Goal: Communication & Community: Answer question/provide support

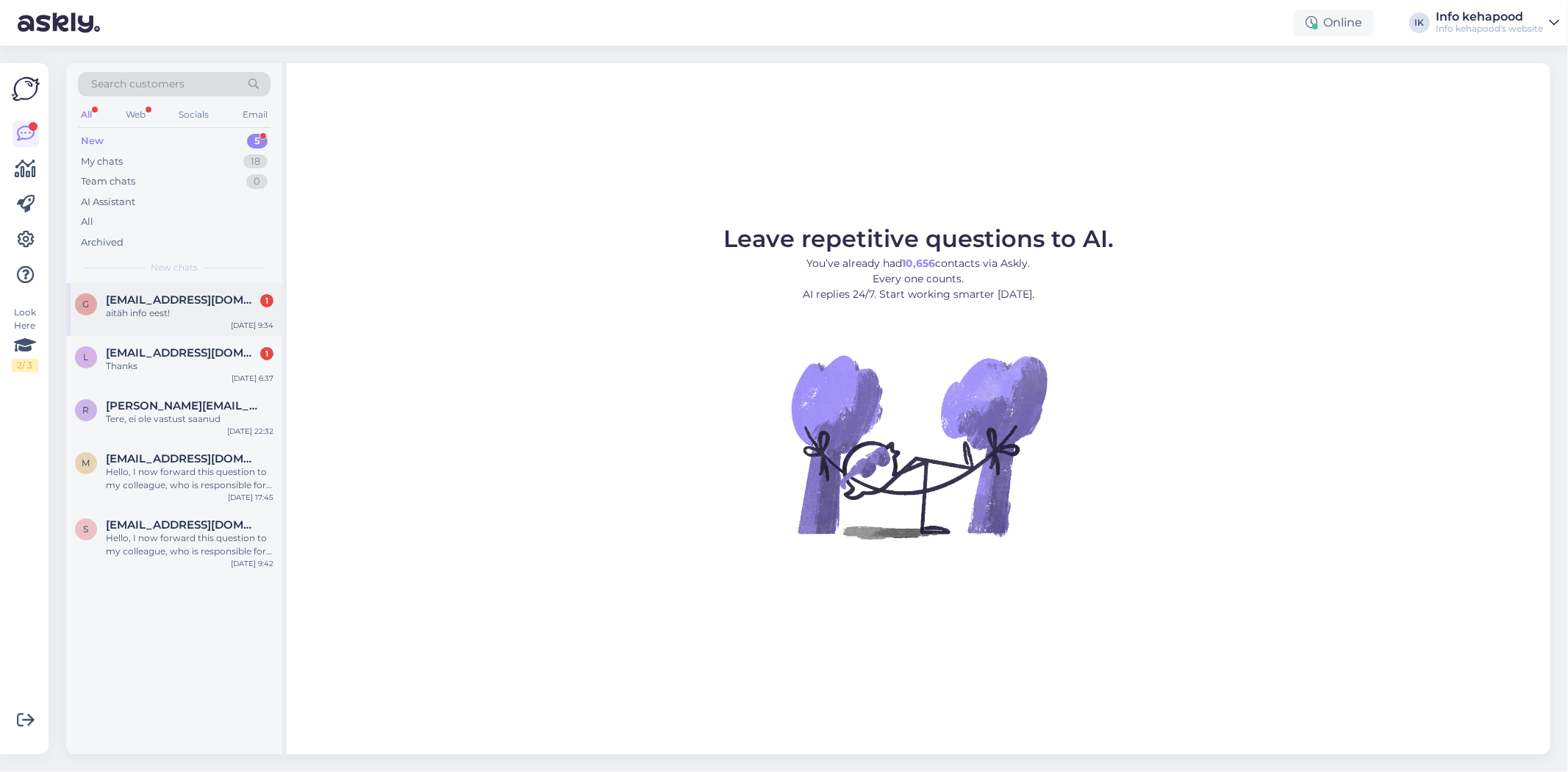
click at [147, 283] on div "g [EMAIL_ADDRESS][DOMAIN_NAME] 1 aitäh info eest! [DATE] 9:34" at bounding box center [174, 309] width 216 height 53
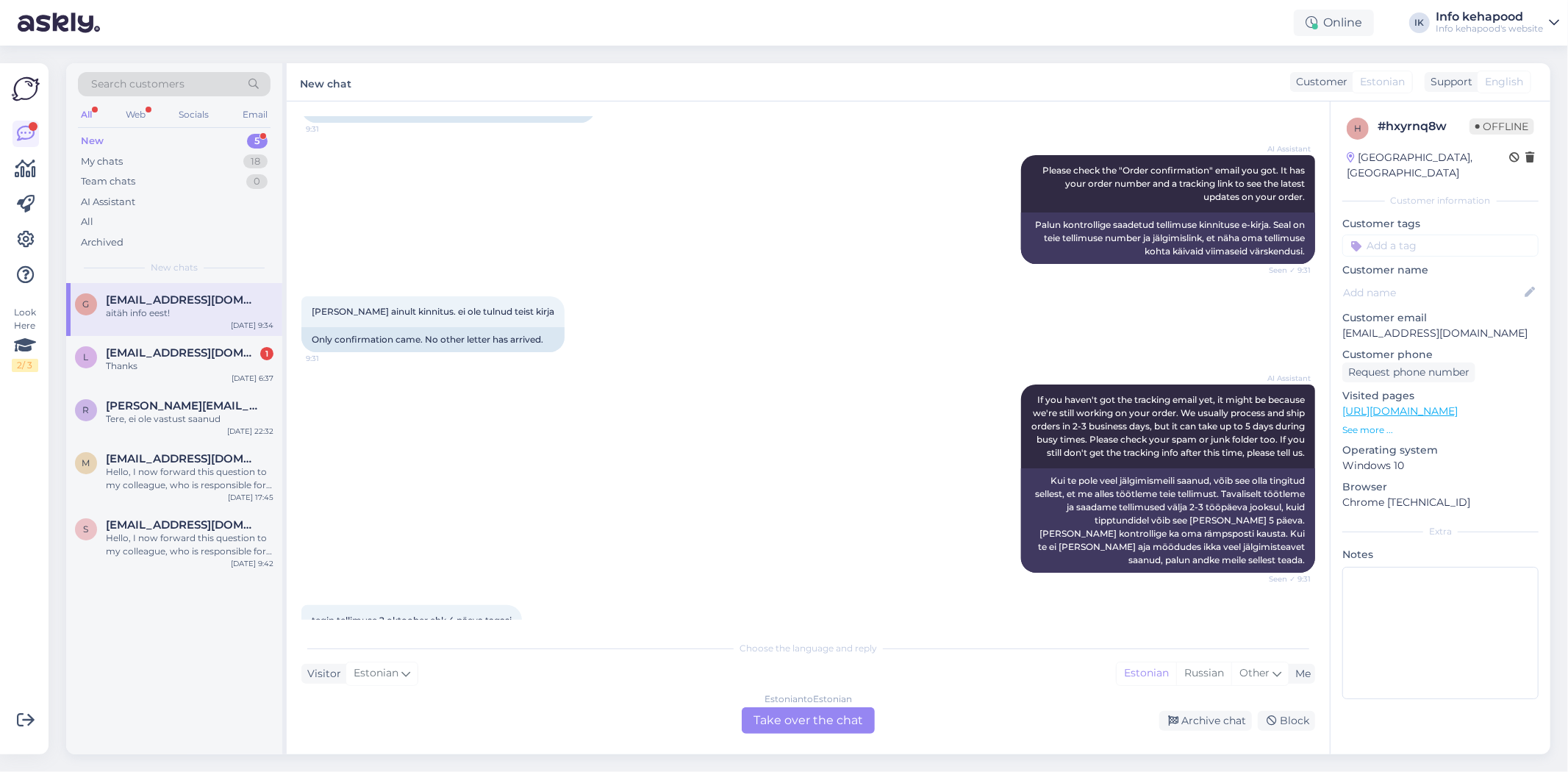
scroll to position [459, 0]
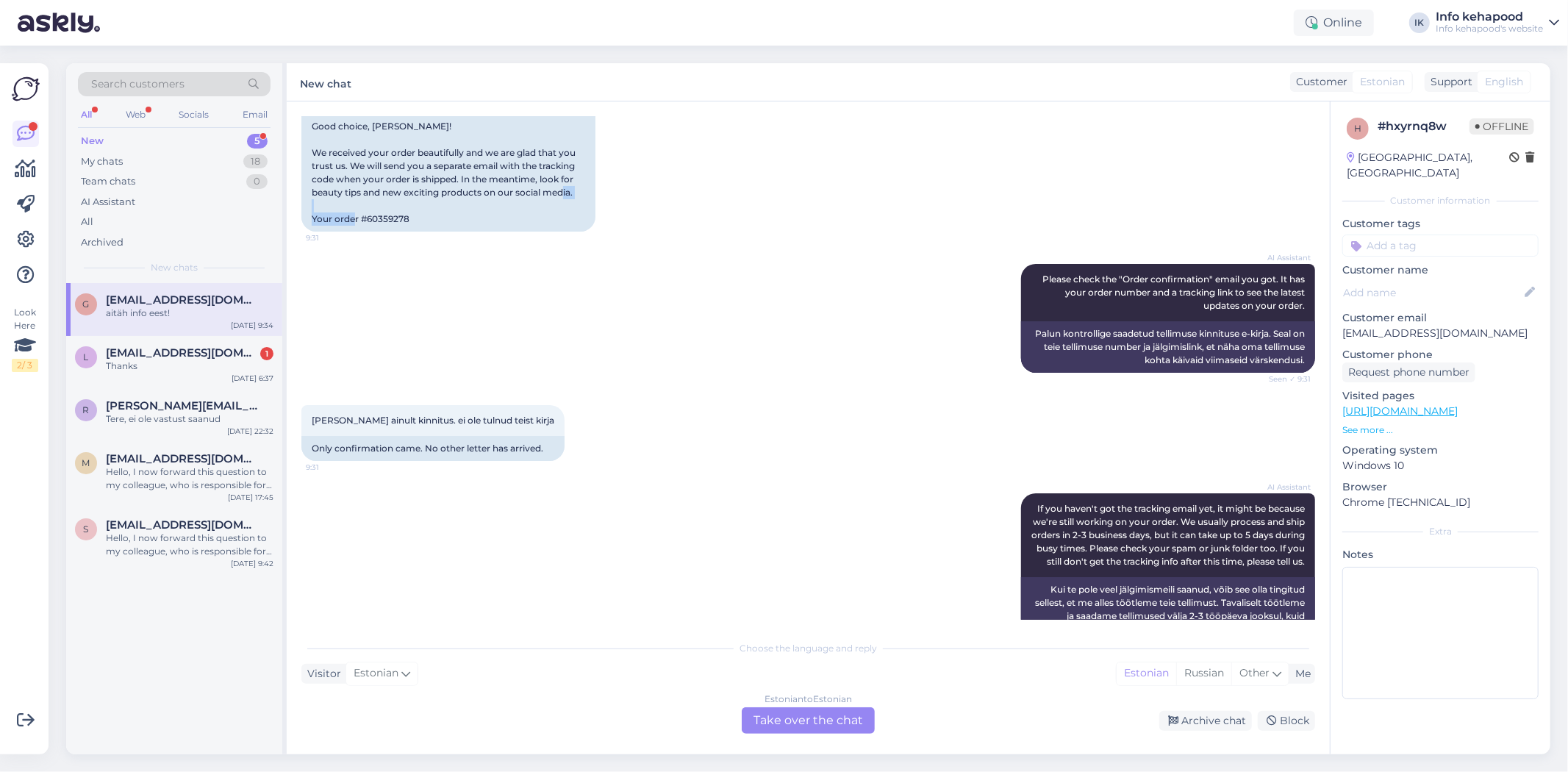
drag, startPoint x: 370, startPoint y: 219, endPoint x: 419, endPoint y: 211, distance: 49.6
click at [442, 208] on div "Good choice, [PERSON_NAME]! We received your order beautifully and we are glad …" at bounding box center [448, 172] width 294 height 117
click at [396, 225] on div "Good choice, [PERSON_NAME]! We received your order beautifully and we are glad …" at bounding box center [448, 172] width 294 height 117
drag, startPoint x: 367, startPoint y: 217, endPoint x: 428, endPoint y: 219, distance: 61.0
click at [428, 219] on div "Good choice, [PERSON_NAME]! We received your order beautifully and we are glad …" at bounding box center [448, 172] width 294 height 117
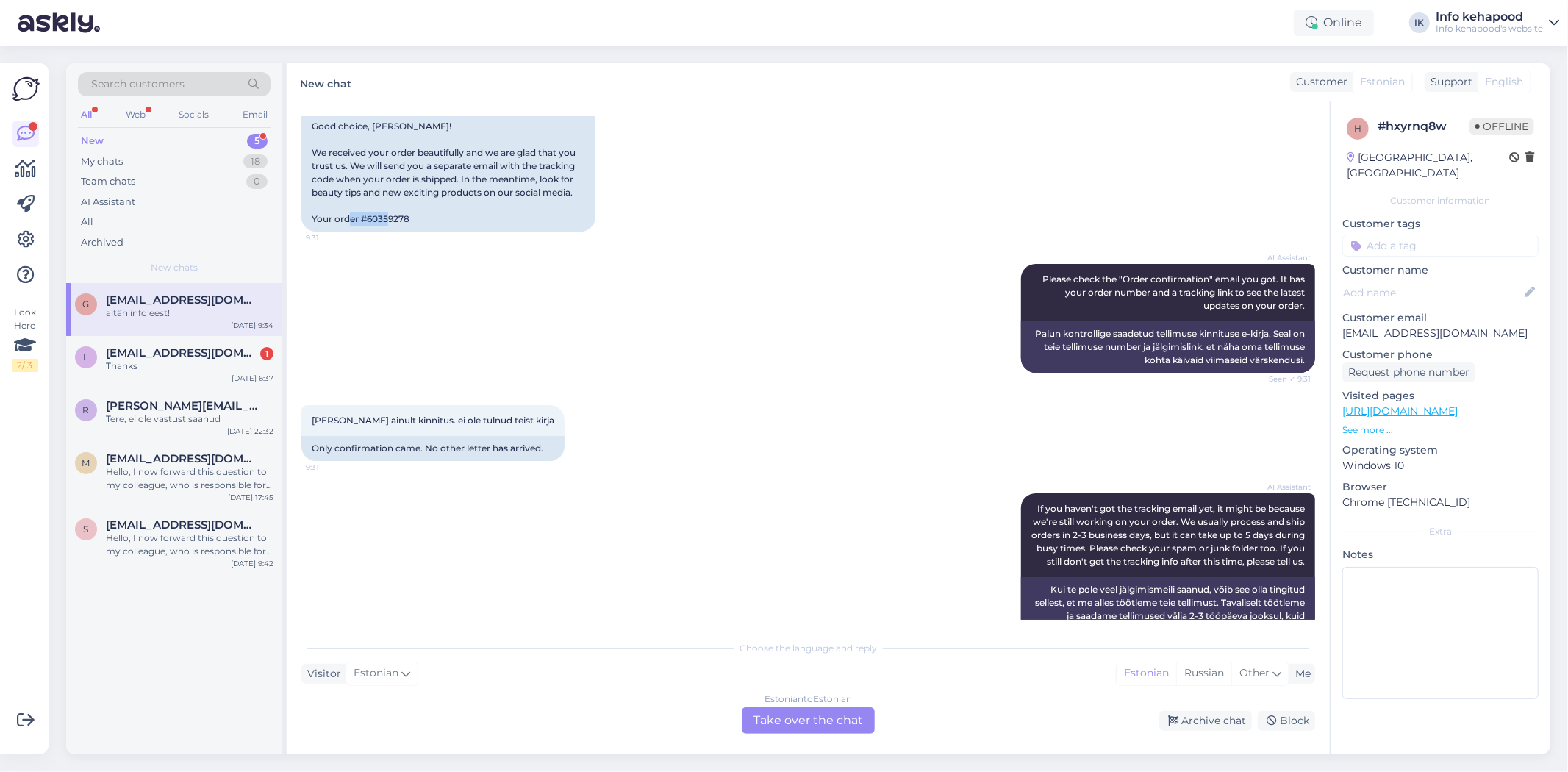
copy div "60359278"
click at [178, 343] on div "L [EMAIL_ADDRESS][DOMAIN_NAME] 1 Thanks [DATE] 6:37" at bounding box center [174, 362] width 216 height 53
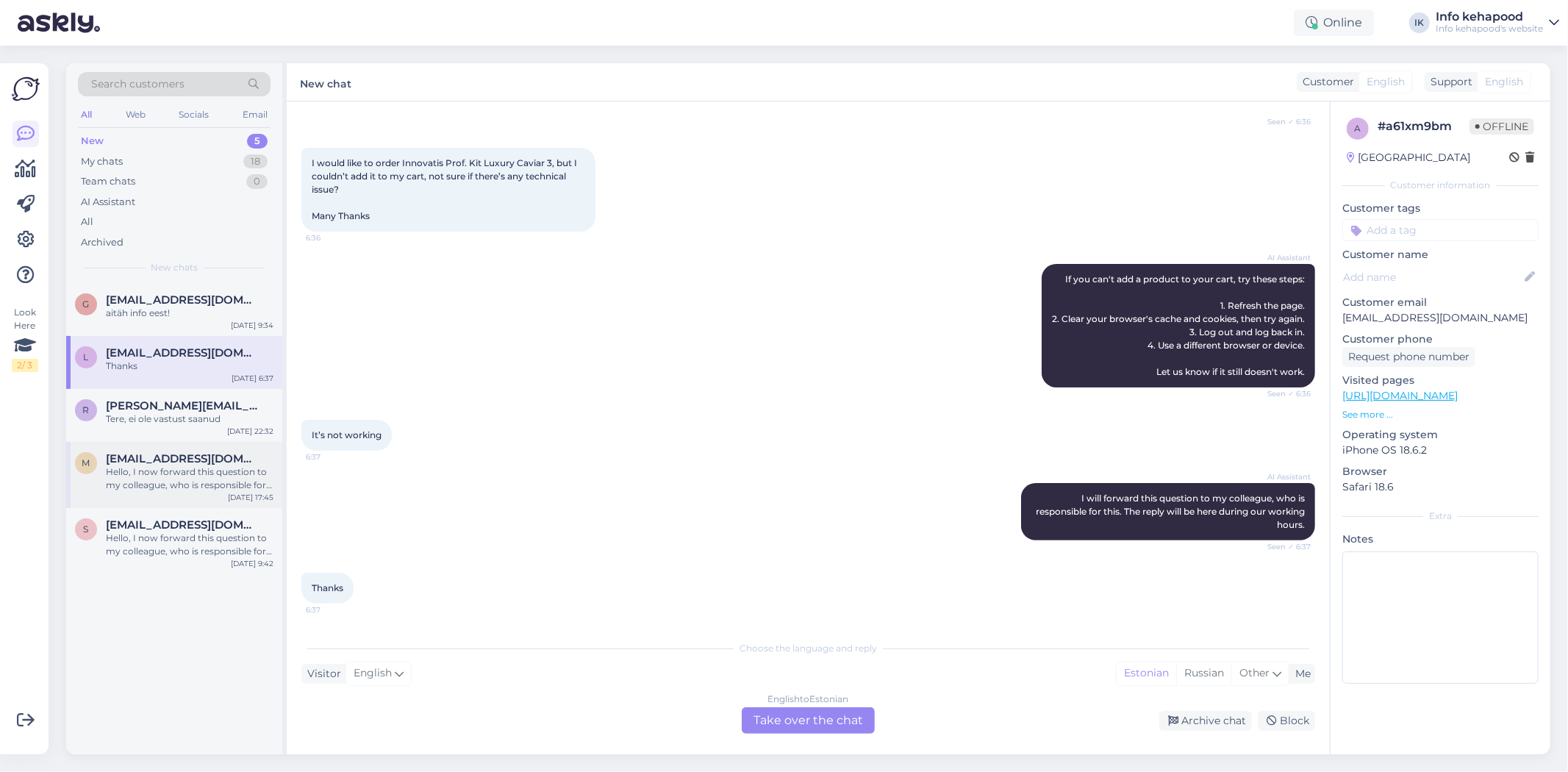
click at [119, 482] on div "Hello, I now forward this question to my colleague, who is responsible for this…" at bounding box center [190, 478] width 168 height 27
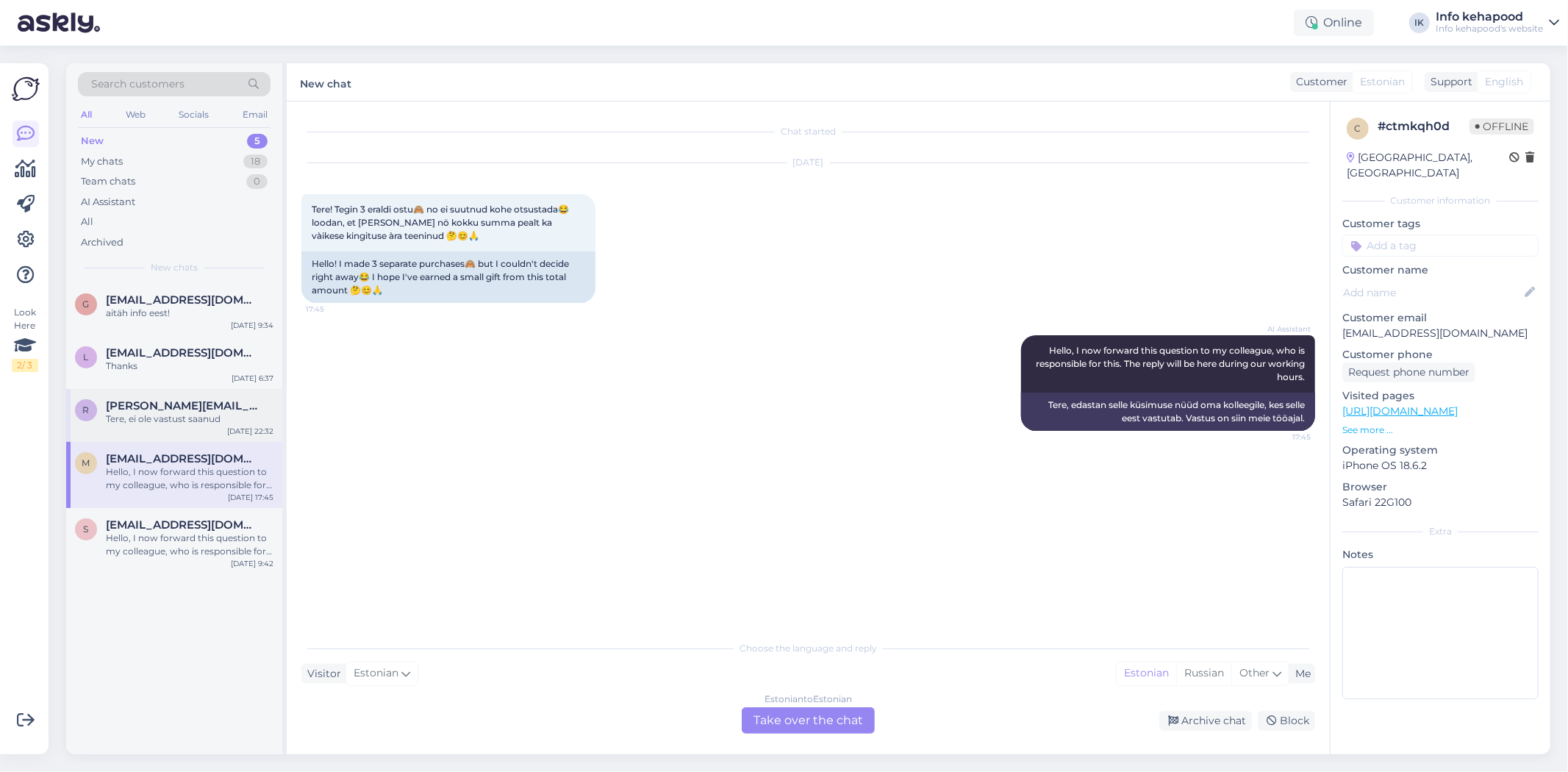
click at [160, 412] on div "Tere, ei ole vastust saanud" at bounding box center [190, 418] width 168 height 13
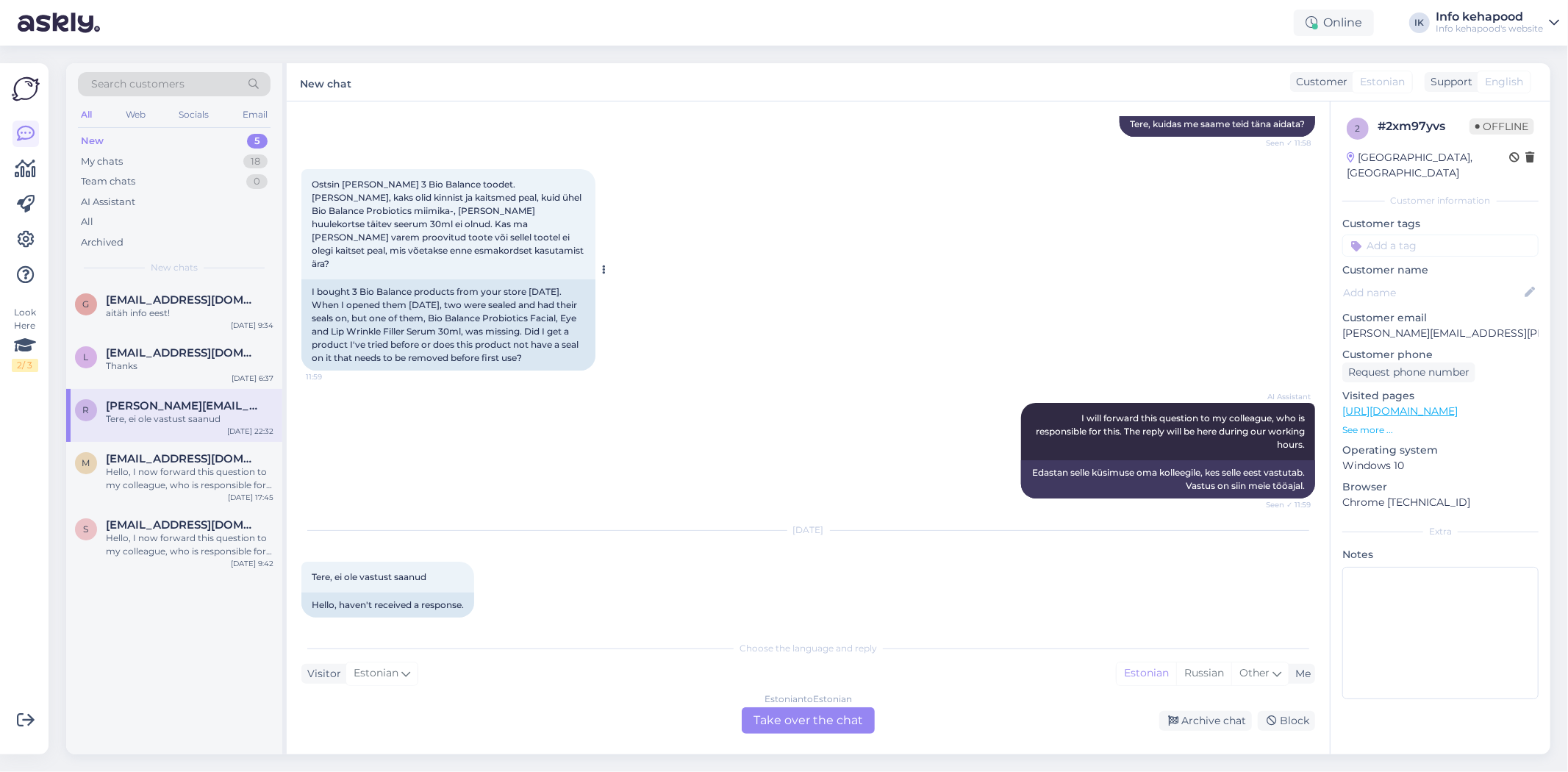
scroll to position [202, 0]
click at [836, 726] on div "Estonian to Estonian Take over the chat" at bounding box center [808, 720] width 133 height 27
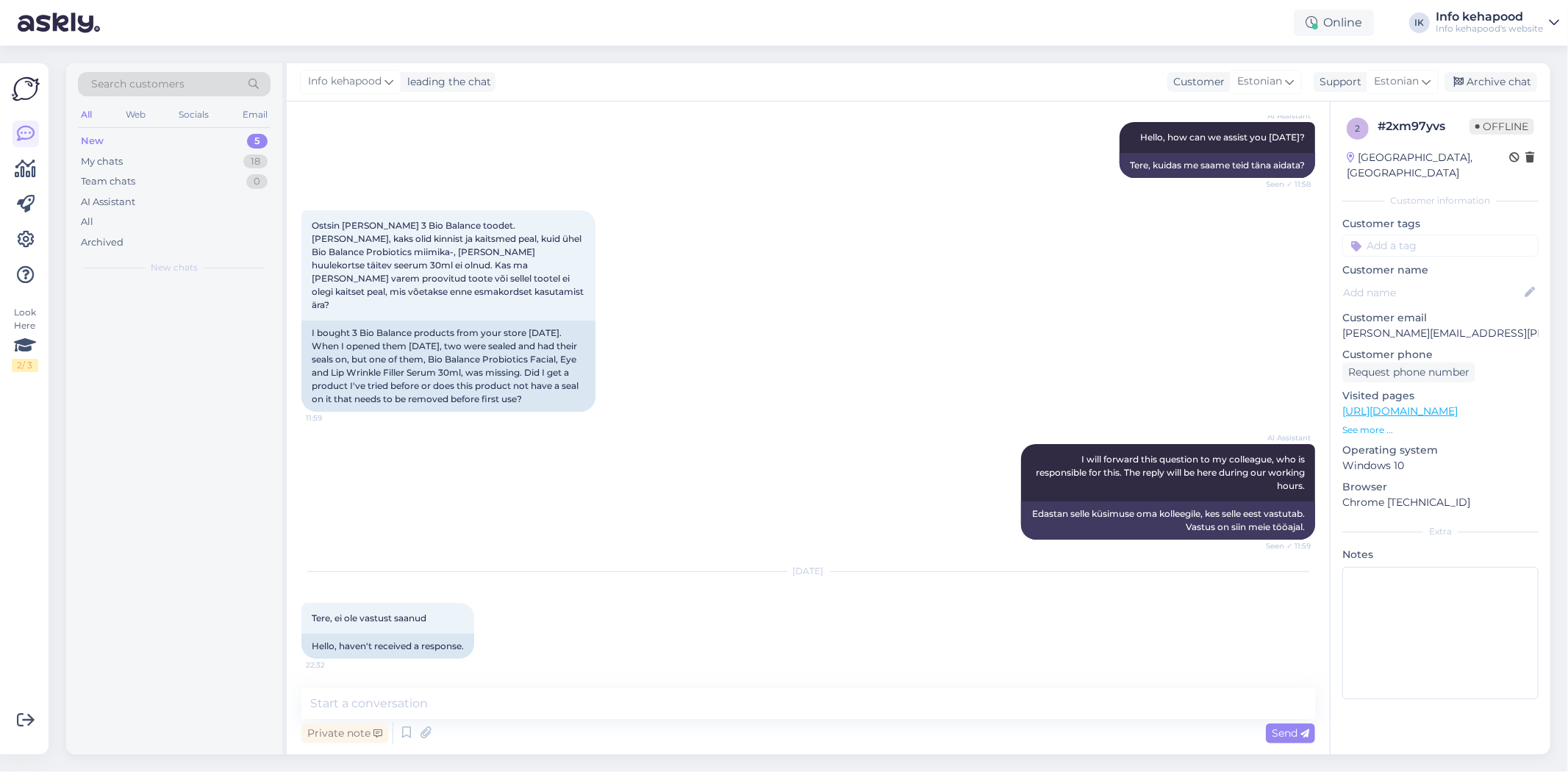
scroll to position [147, 0]
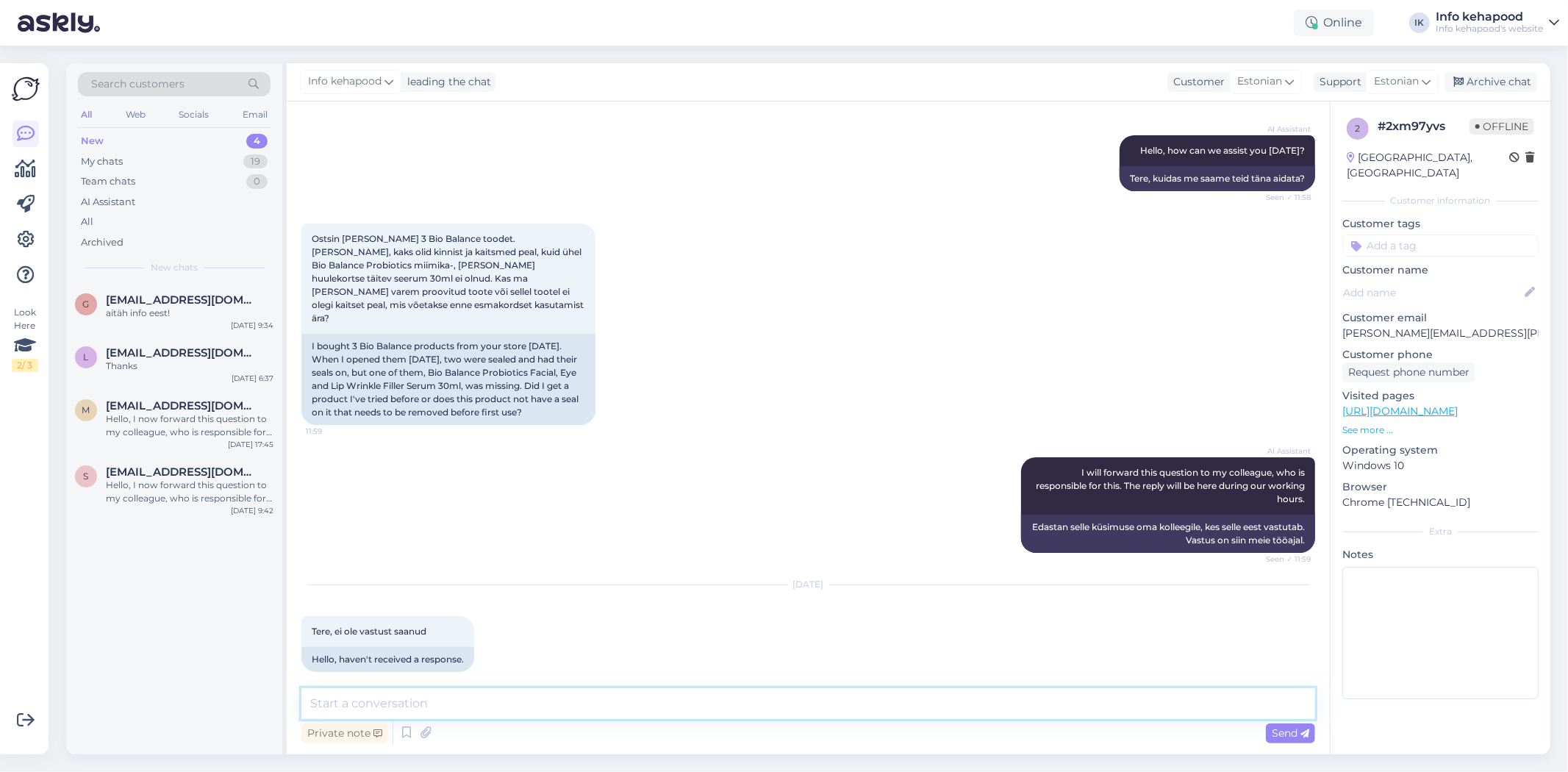
click at [510, 711] on textarea at bounding box center [808, 703] width 1014 height 31
type textarea "Tere! Uuel partiil ei [PERSON_NAME]. :)"
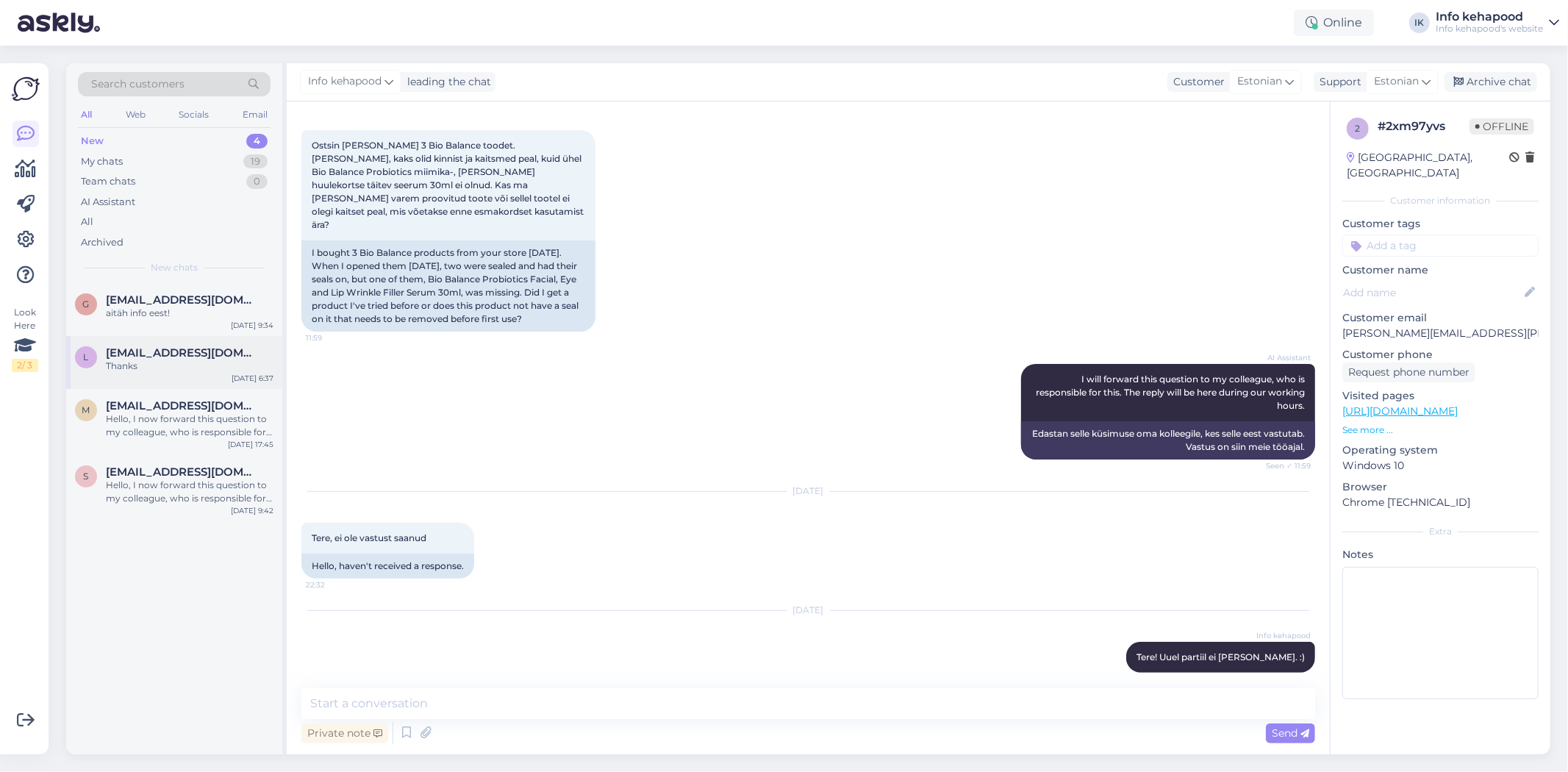
click at [180, 344] on div "L [EMAIL_ADDRESS][DOMAIN_NAME] Thanks [DATE] 6:37" at bounding box center [174, 362] width 216 height 53
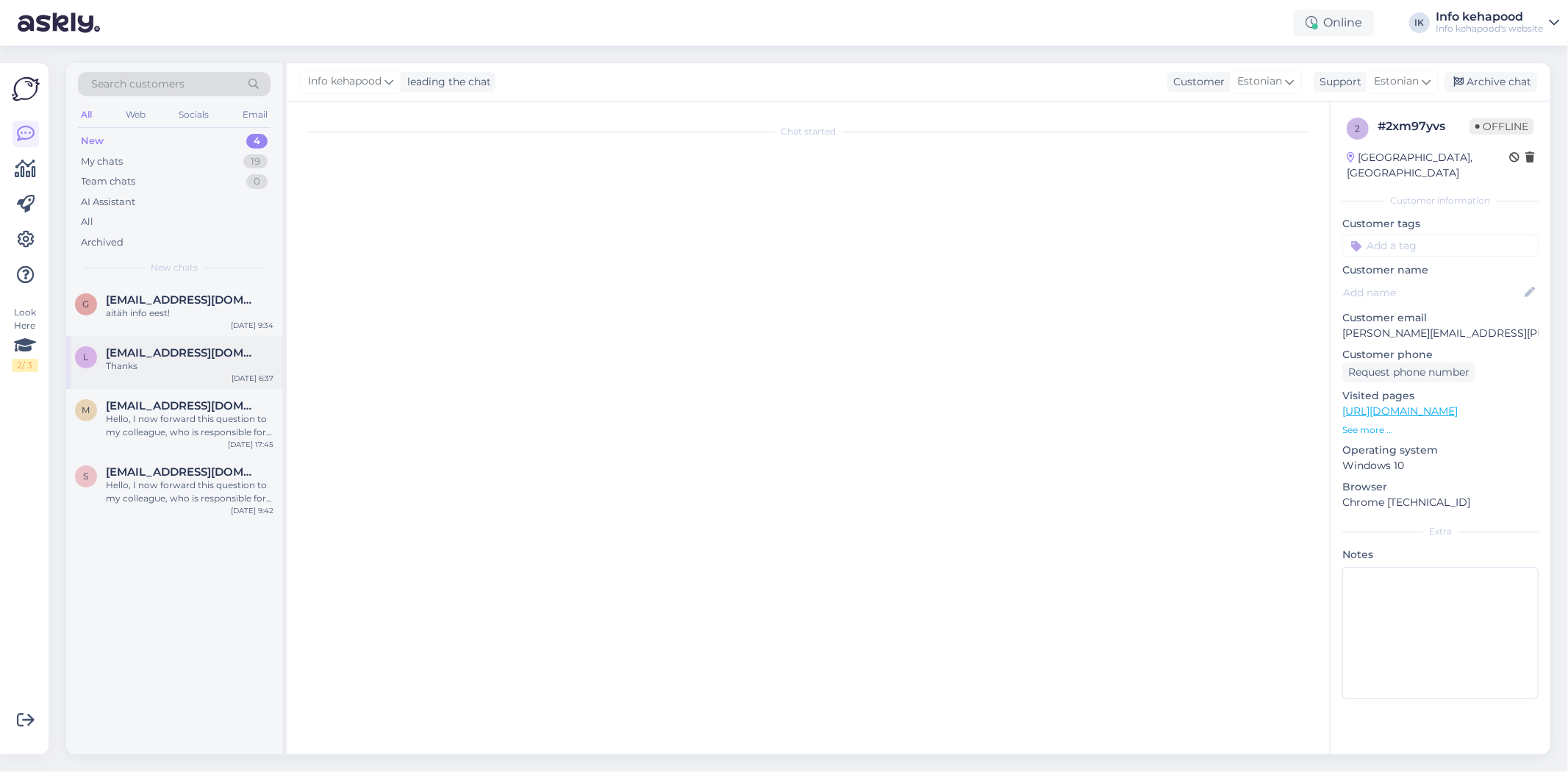
scroll to position [173, 0]
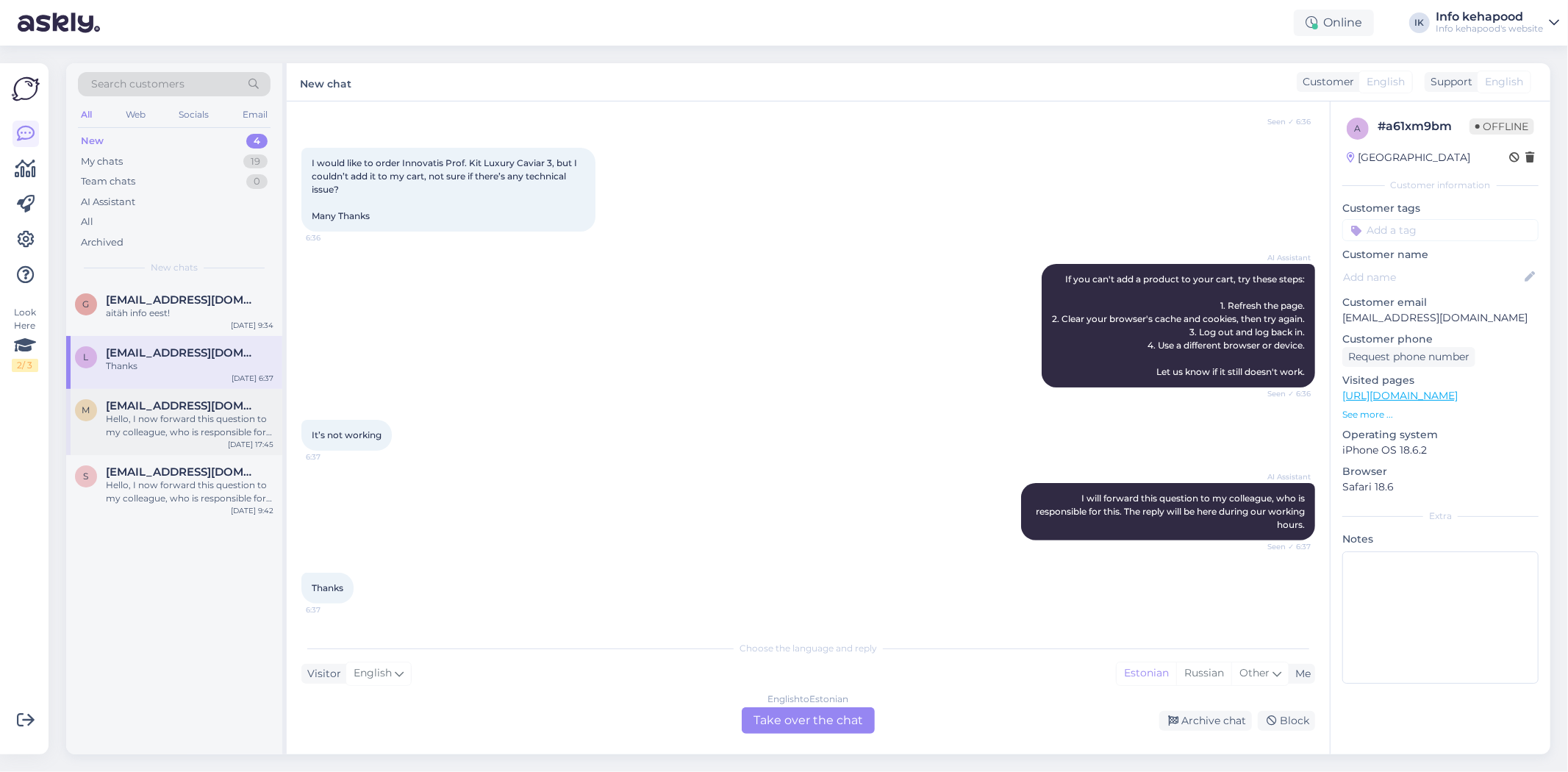
click at [214, 446] on div "m [EMAIL_ADDRESS][DOMAIN_NAME] Hello, I now forward this question to my colleag…" at bounding box center [174, 422] width 216 height 66
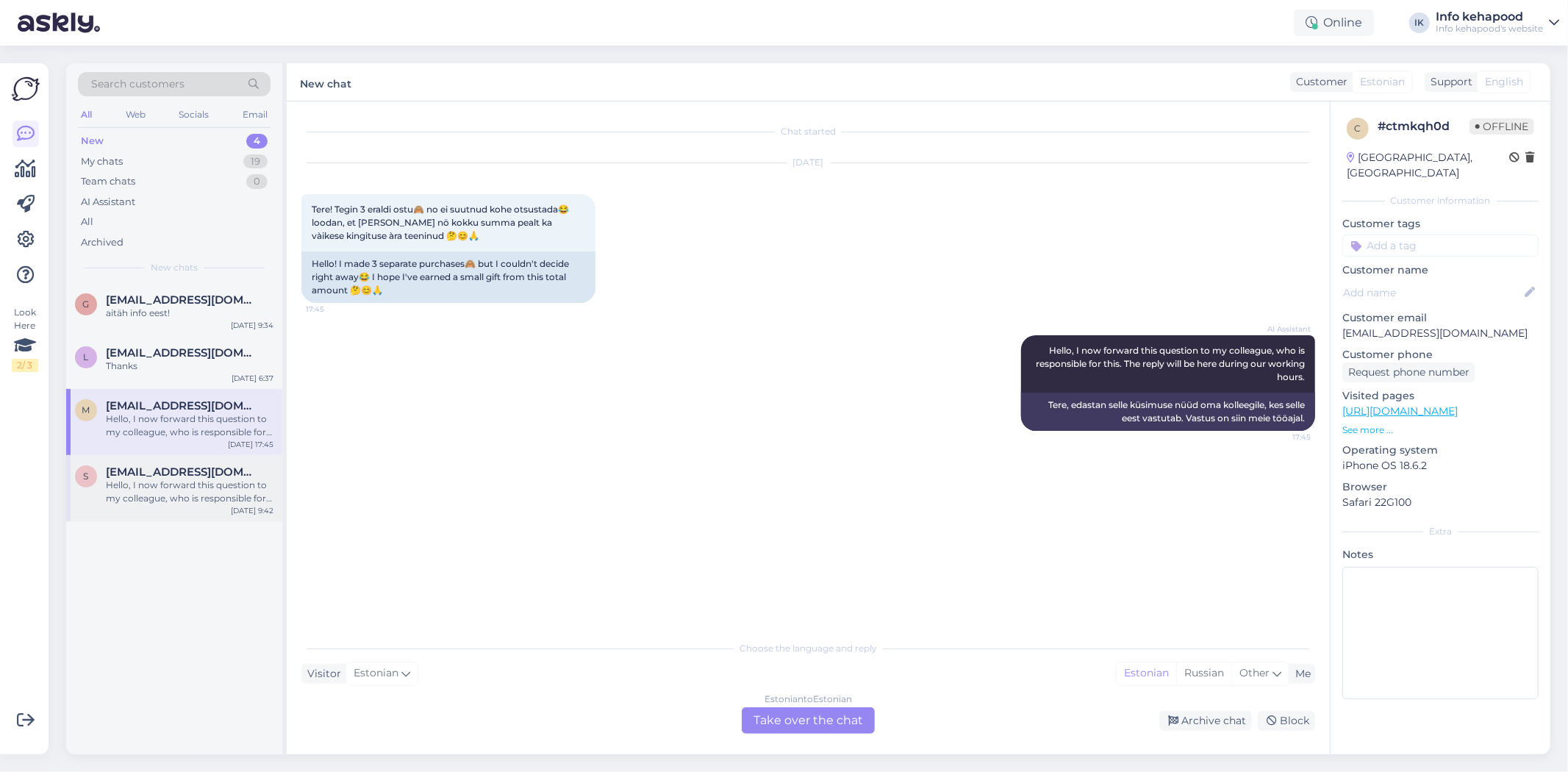
click at [226, 483] on div "Hello, I now forward this question to my colleague, who is responsible for this…" at bounding box center [190, 491] width 168 height 27
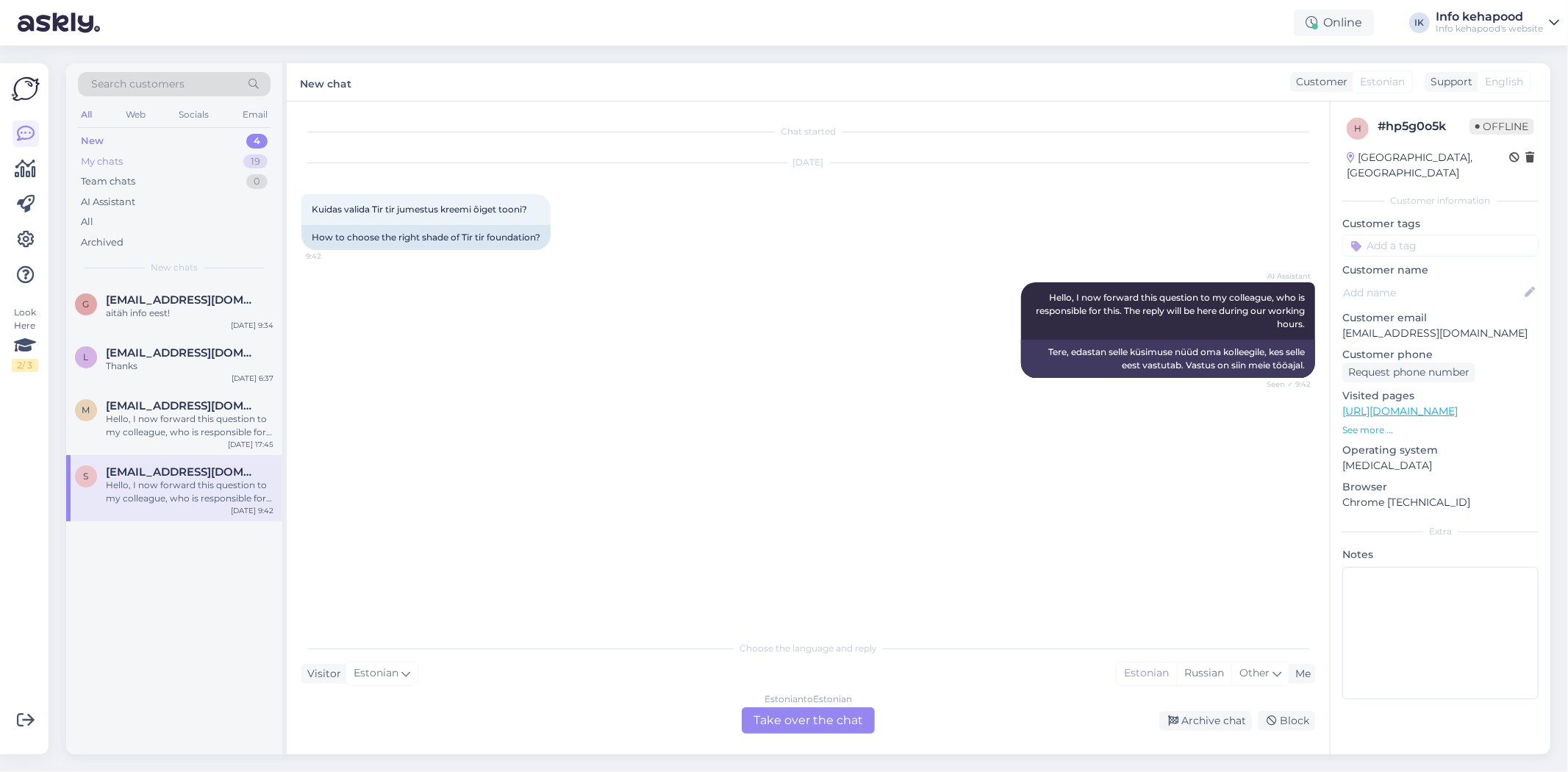
click at [182, 168] on div "My chats 19" at bounding box center [174, 162] width 193 height 21
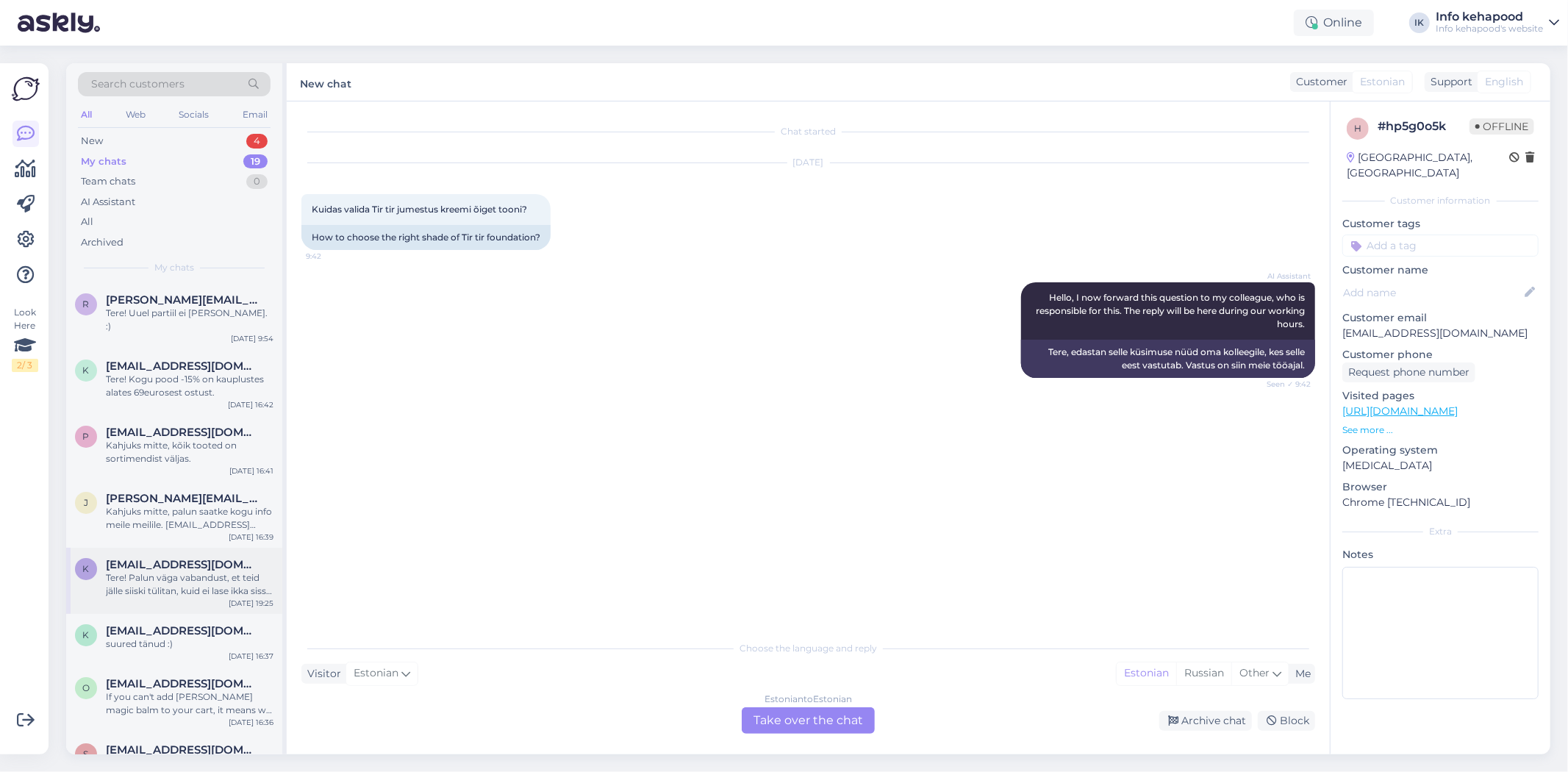
click at [191, 574] on div "Tere! Palun väga vabandust, et teid jälle siiski tülitan, kuid ei lase ikka sis…" at bounding box center [190, 584] width 168 height 27
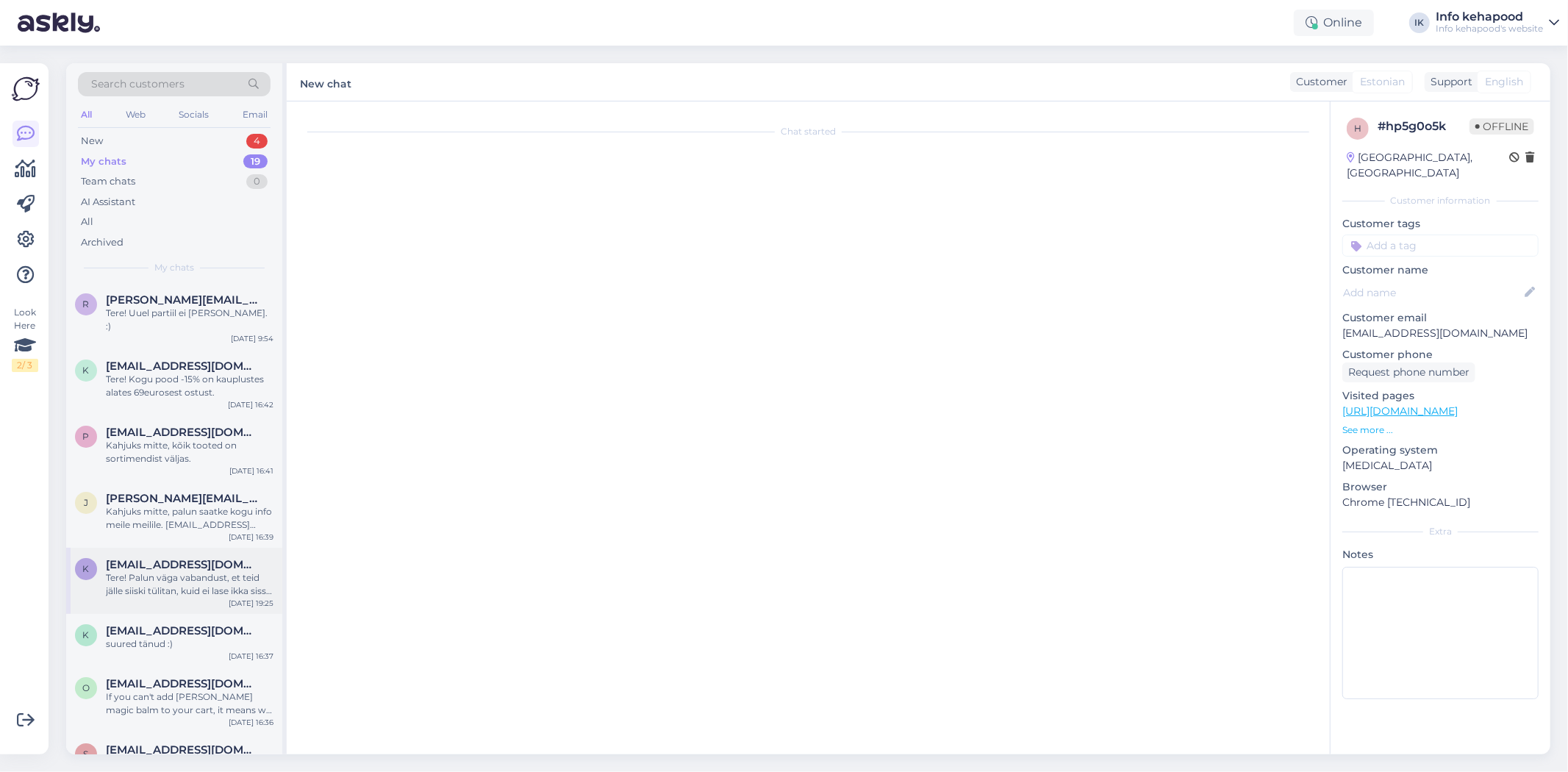
scroll to position [1054, 0]
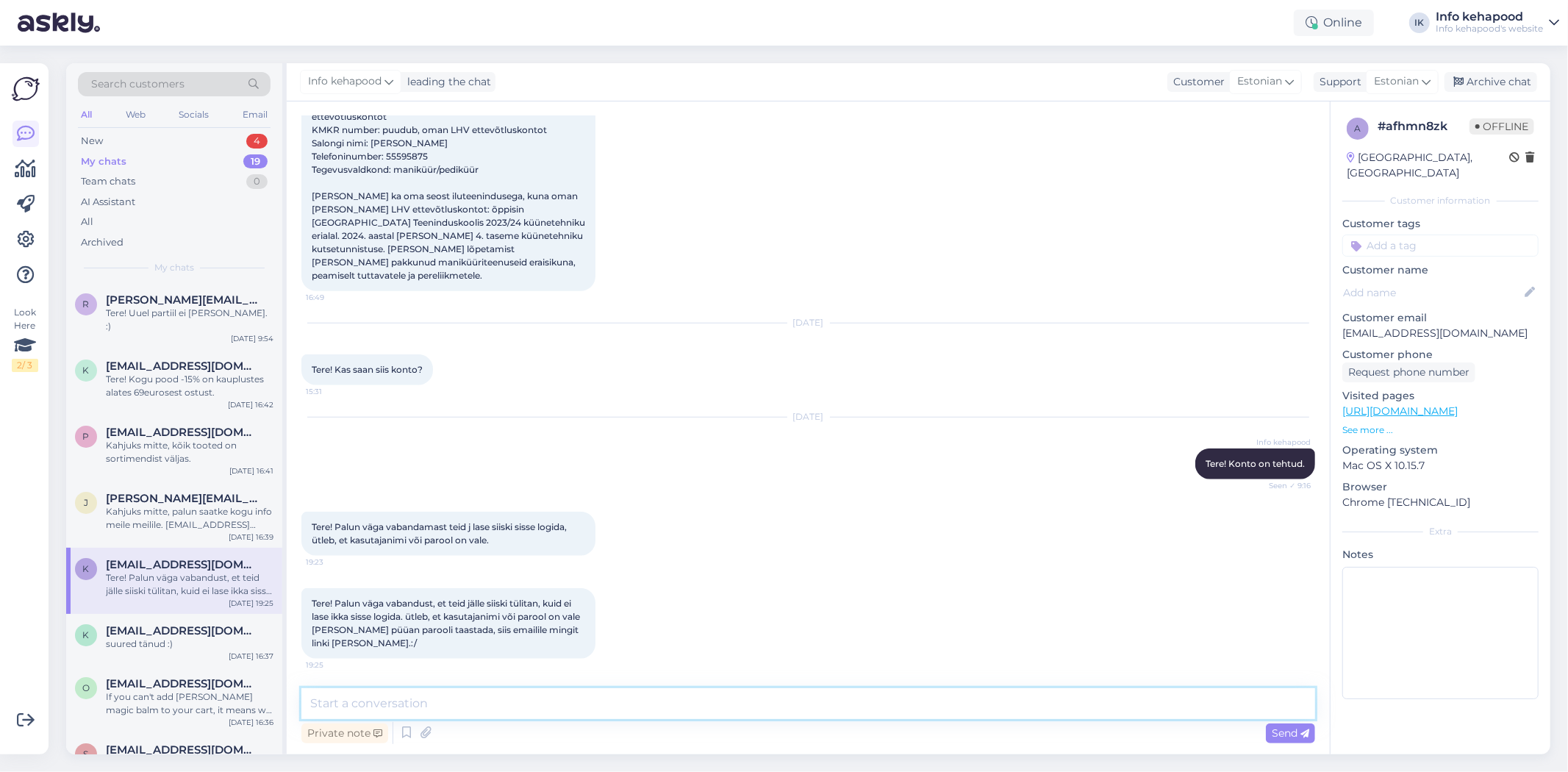
click at [625, 713] on textarea at bounding box center [808, 703] width 1014 height 31
type textarea "t"
type textarea "Tere! Teile saadeti meil, proovige sealt :)"
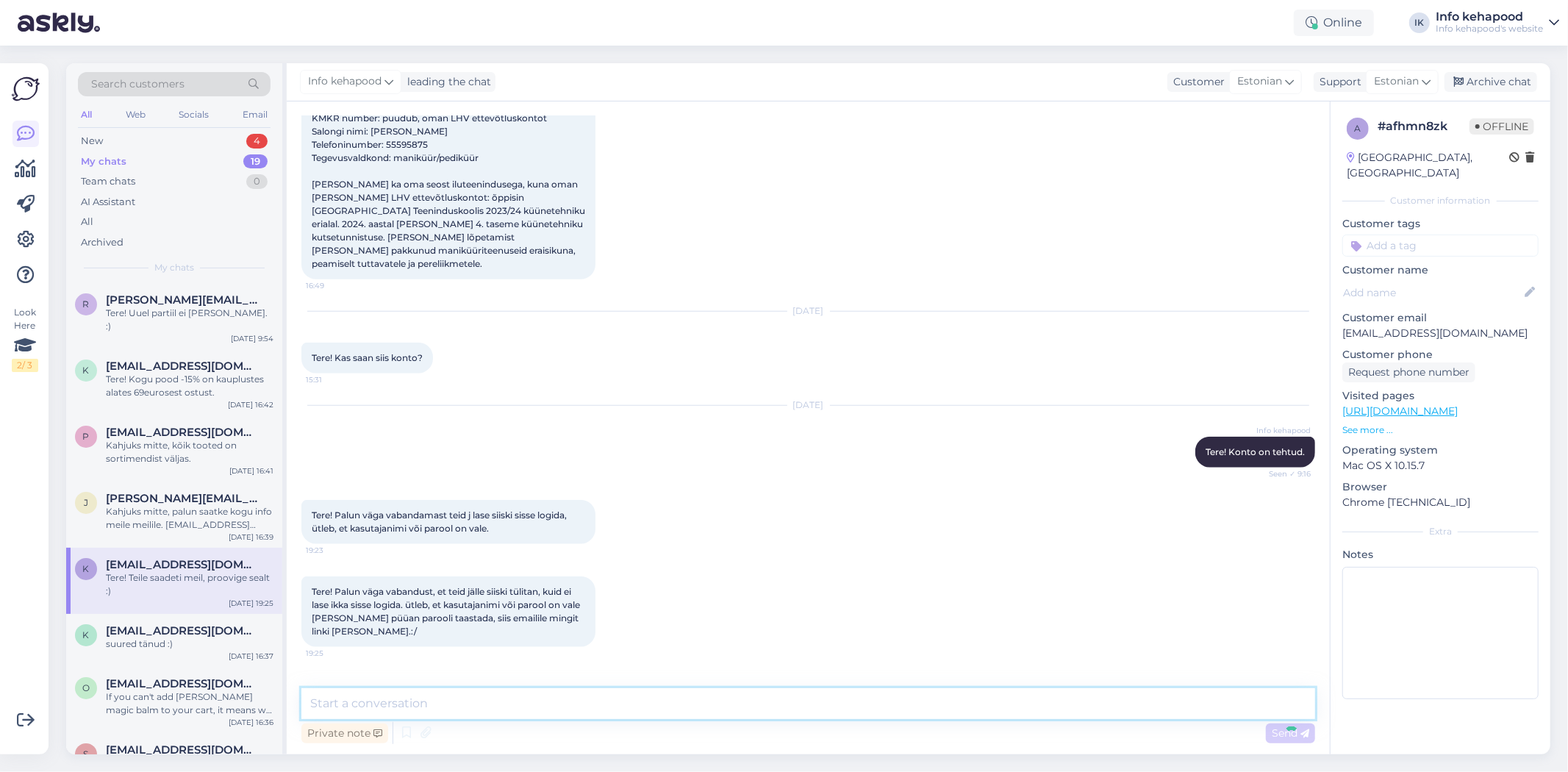
scroll to position [1148, 0]
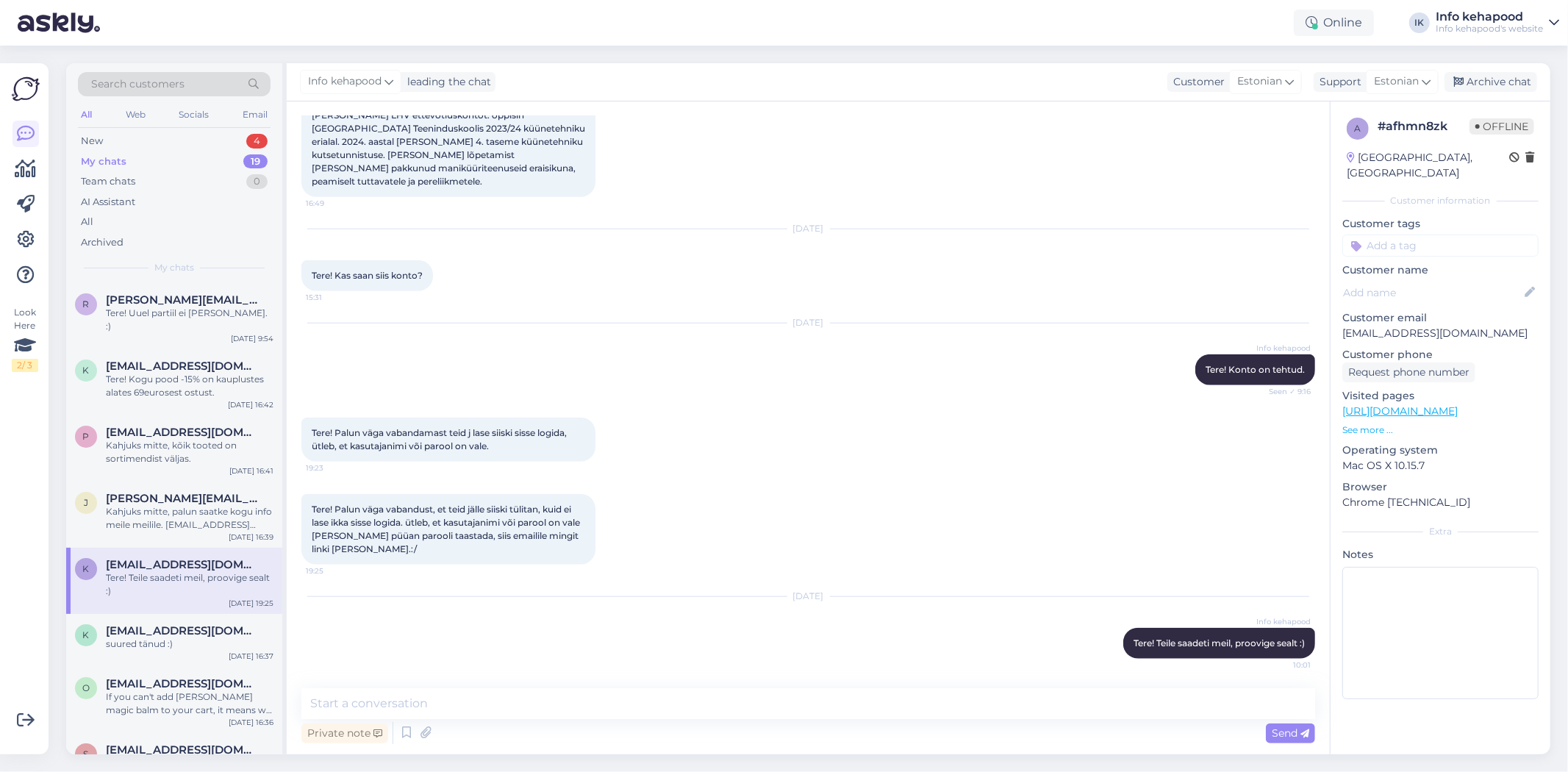
click at [195, 155] on div "My chats 19" at bounding box center [174, 162] width 193 height 21
click at [171, 157] on div "My chats 19" at bounding box center [174, 162] width 193 height 21
click at [169, 146] on div "New 4" at bounding box center [174, 141] width 193 height 21
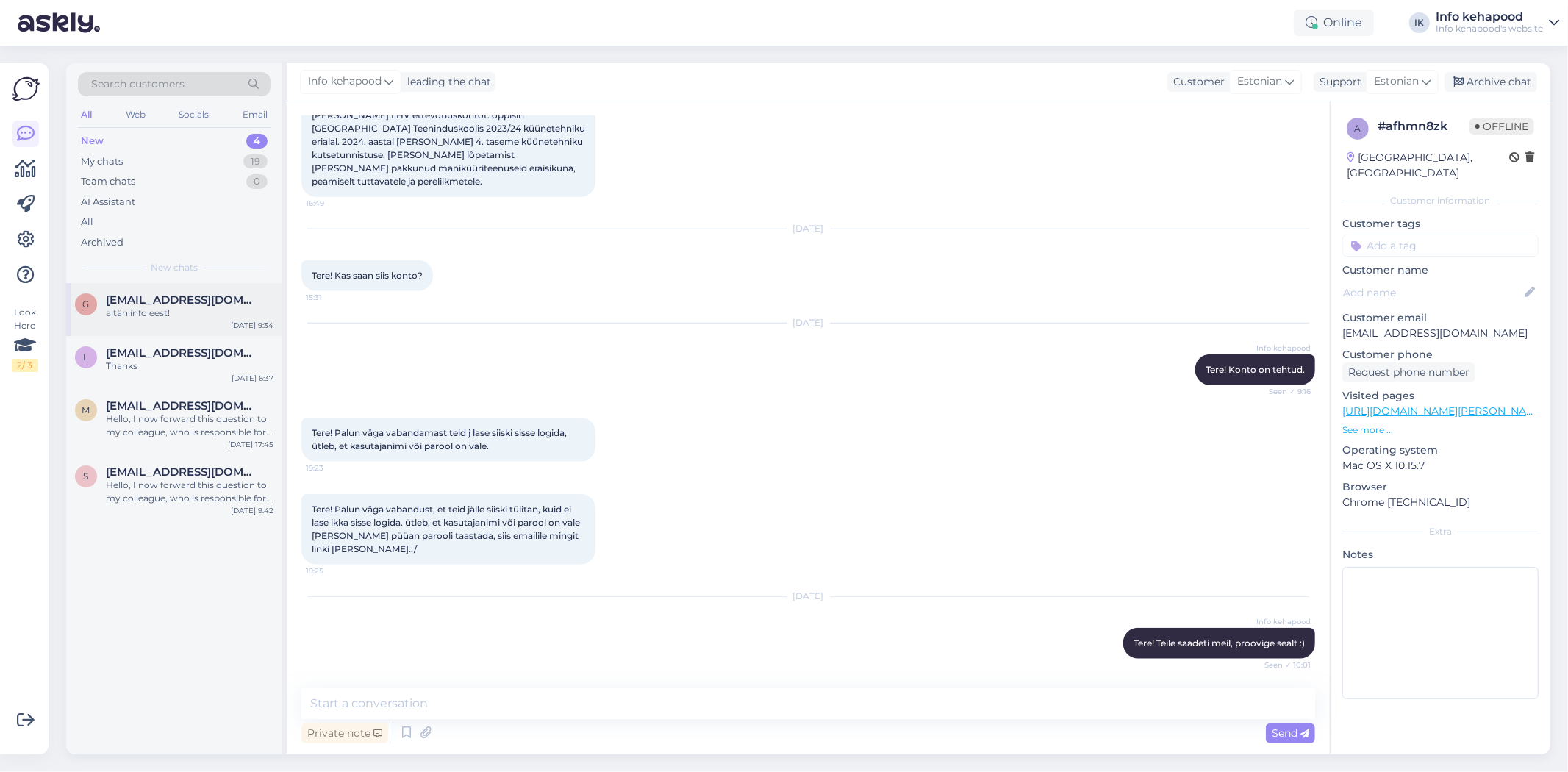
click at [159, 314] on div "aitäh info eest!" at bounding box center [190, 313] width 168 height 13
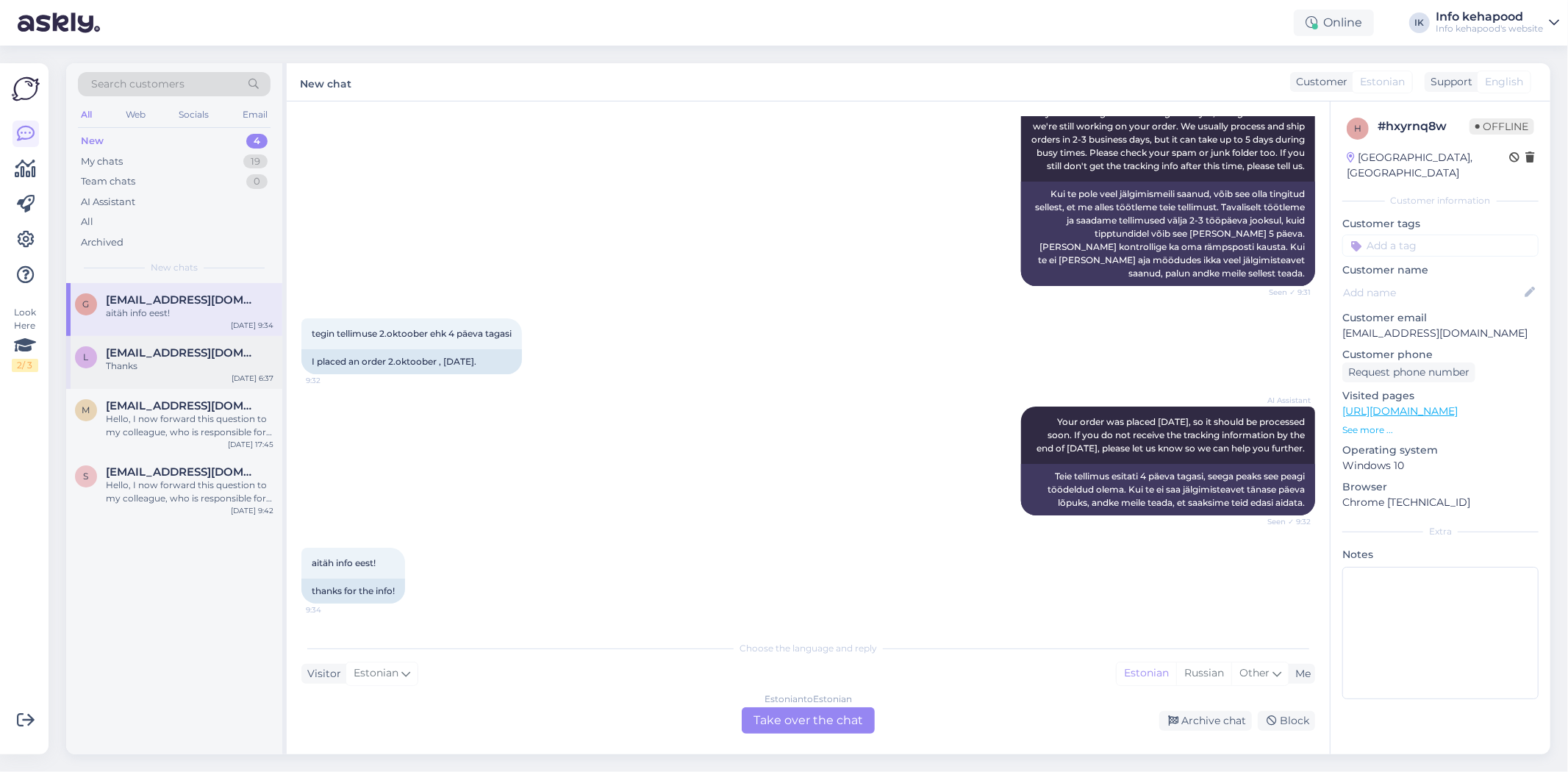
click at [158, 340] on div "L [EMAIL_ADDRESS][DOMAIN_NAME] Thanks [DATE] 6:37" at bounding box center [174, 362] width 216 height 53
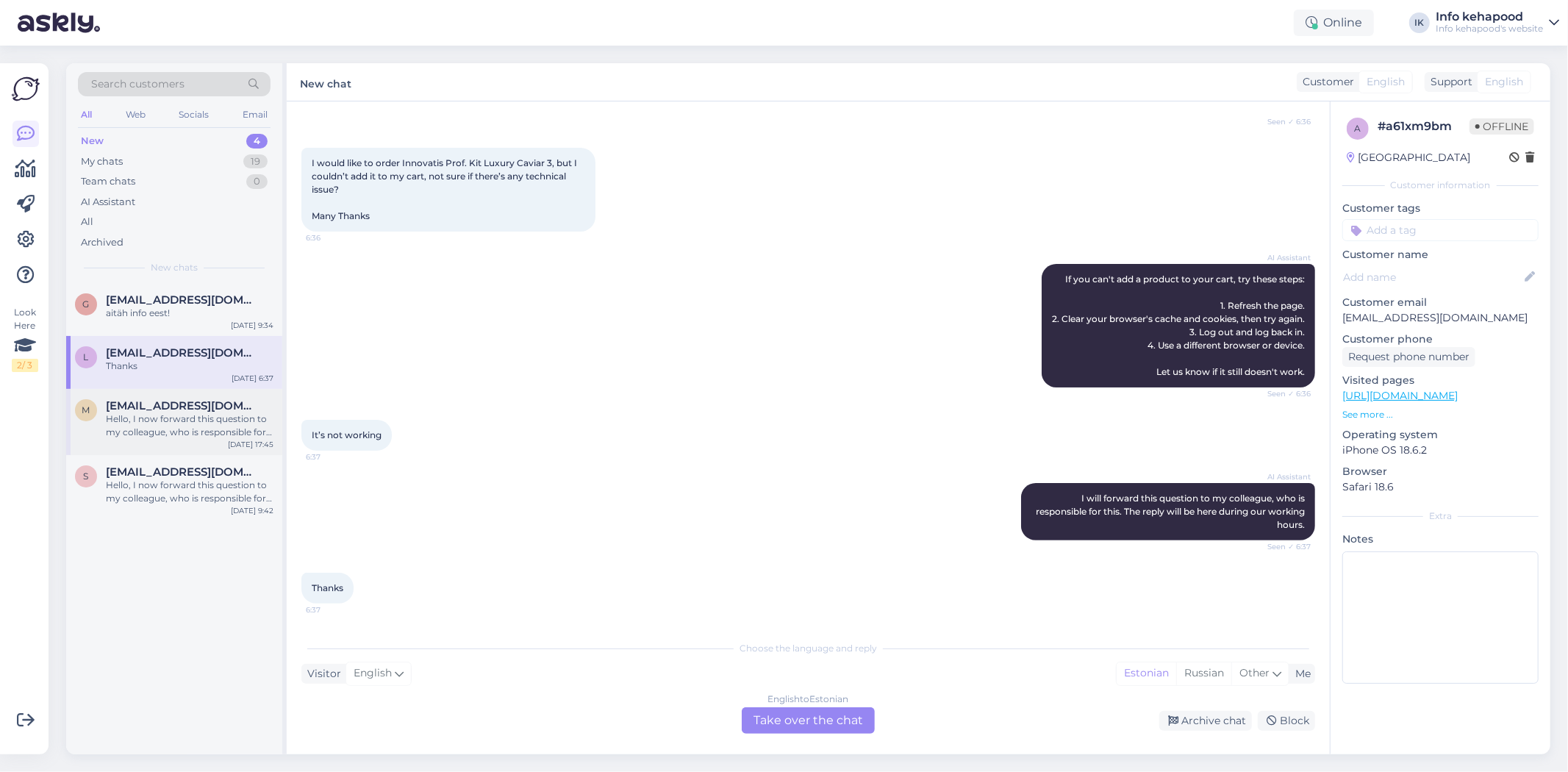
click at [159, 406] on span "[EMAIL_ADDRESS][DOMAIN_NAME]" at bounding box center [183, 405] width 153 height 13
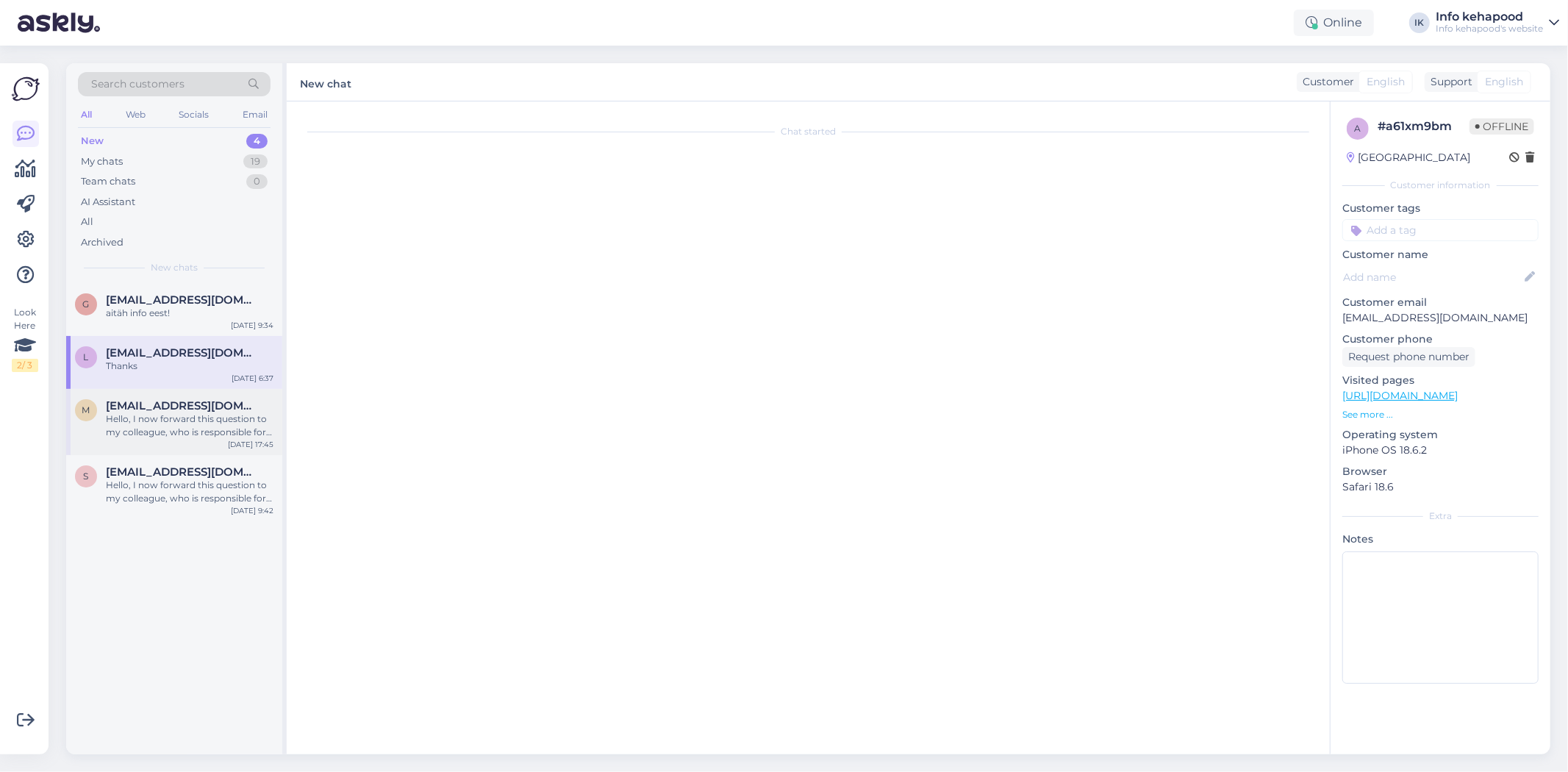
scroll to position [0, 0]
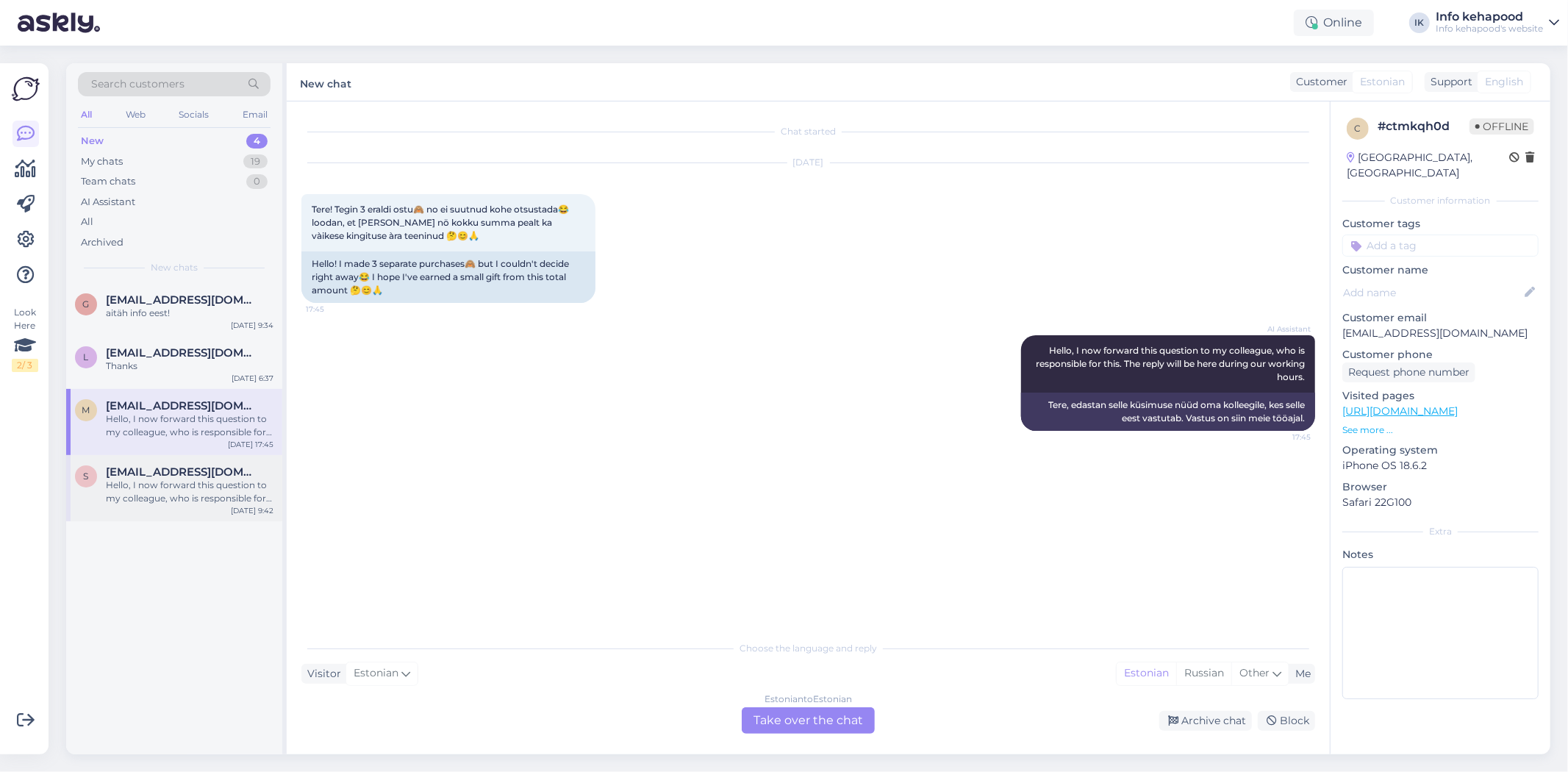
click at [168, 474] on span "[EMAIL_ADDRESS][DOMAIN_NAME]" at bounding box center [183, 471] width 153 height 13
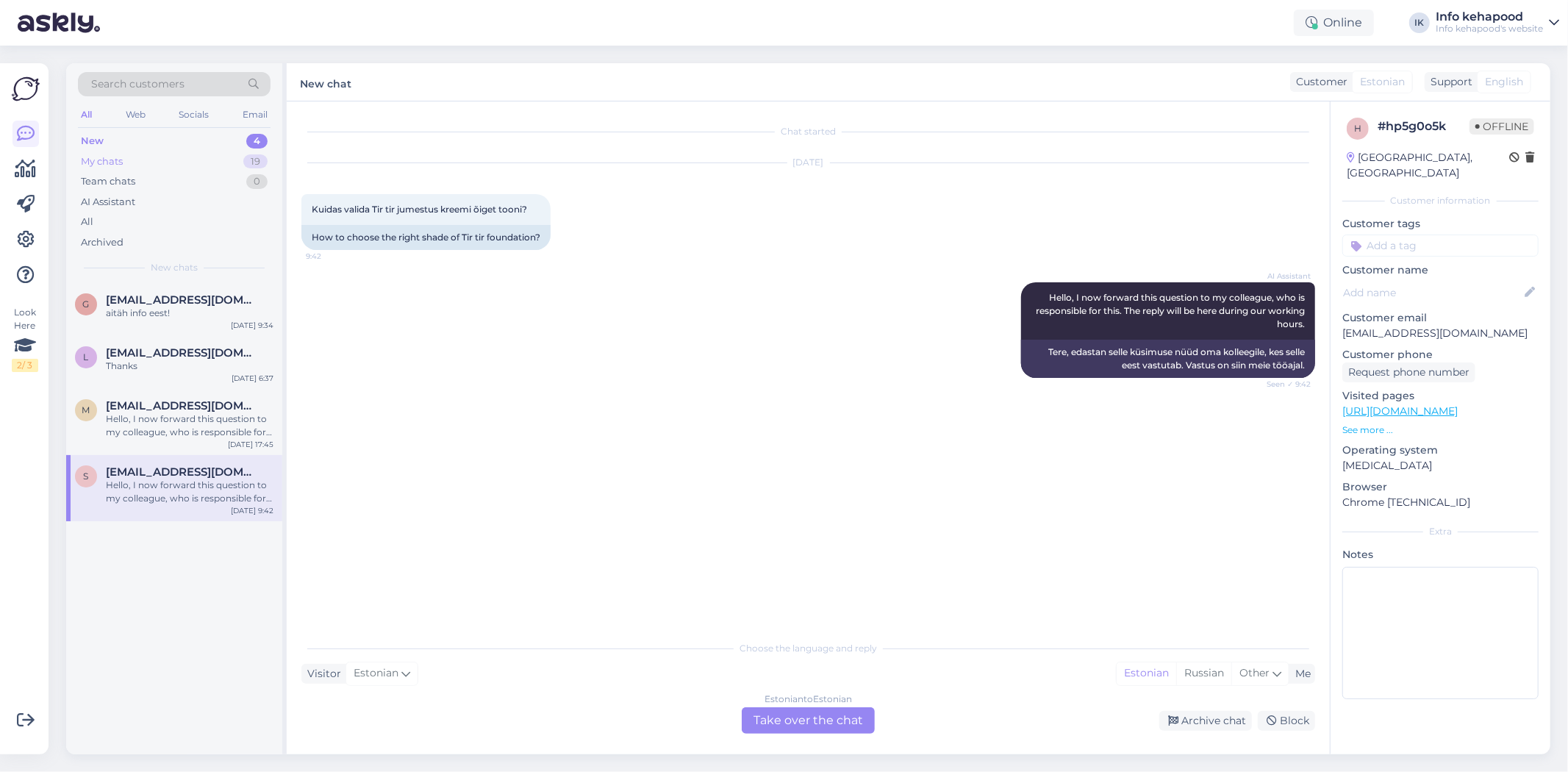
click at [199, 163] on div "My chats 19" at bounding box center [174, 162] width 193 height 21
